Goal: Browse casually: Explore the website without a specific task or goal

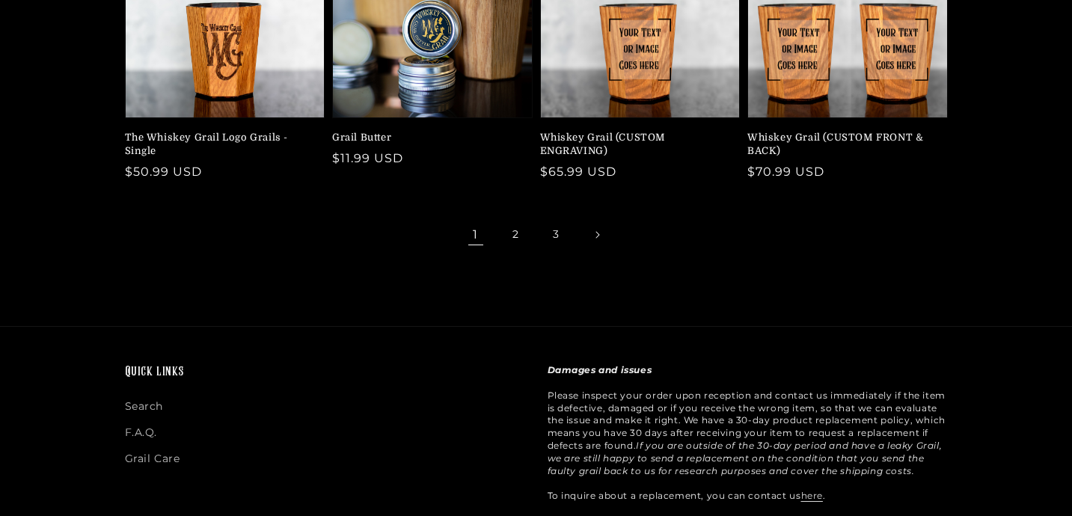
scroll to position [581, 0]
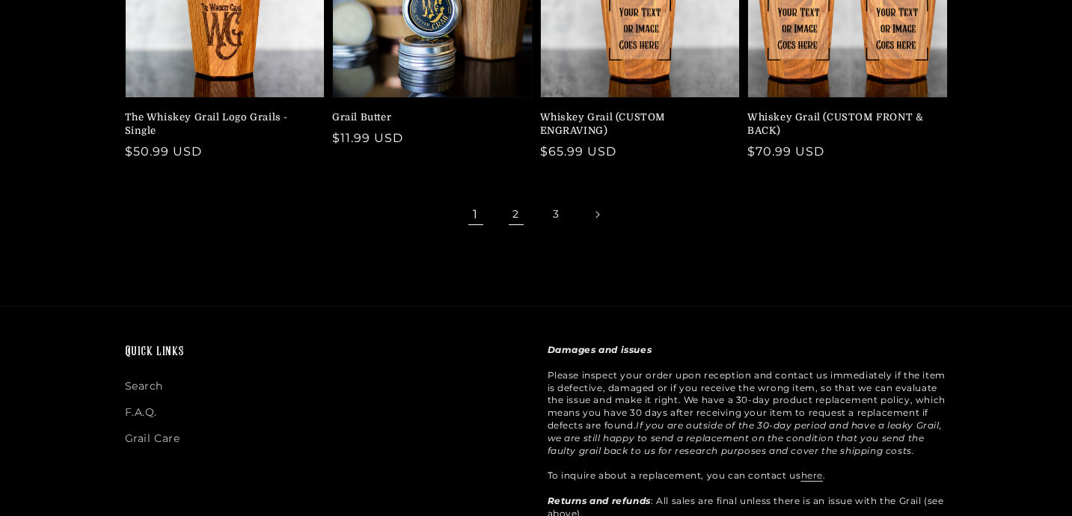
click at [515, 206] on link "2" at bounding box center [516, 214] width 33 height 33
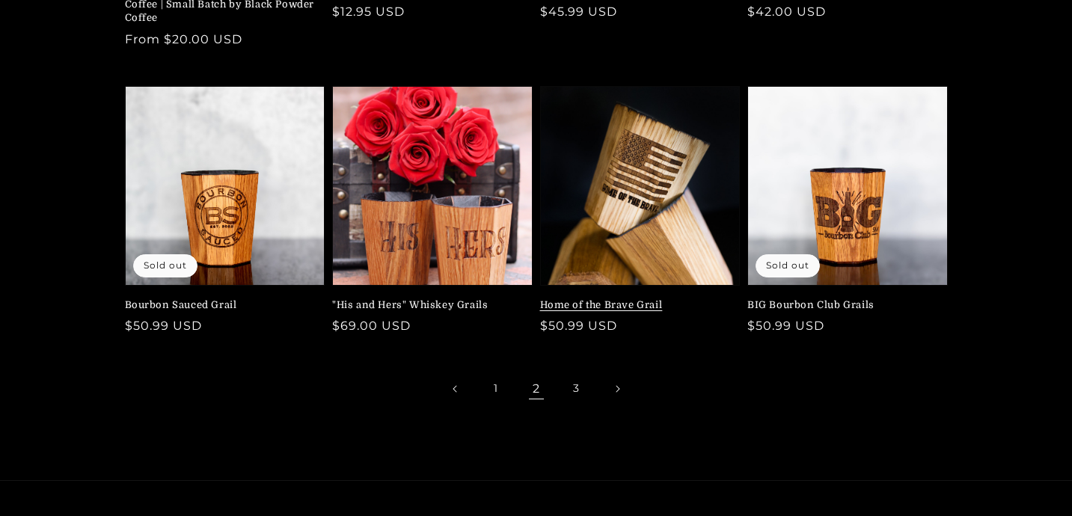
scroll to position [410, 0]
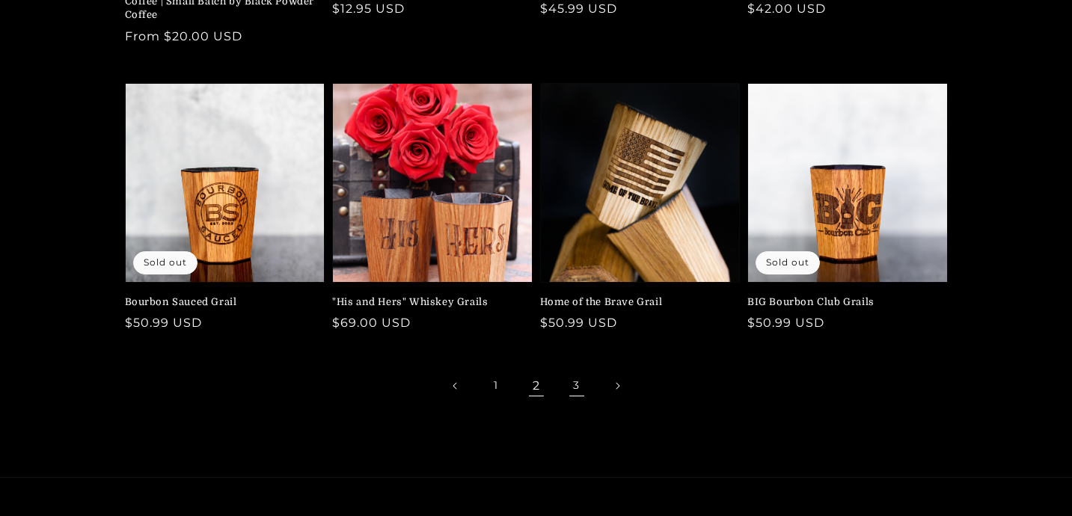
click at [575, 387] on link "3" at bounding box center [576, 386] width 33 height 33
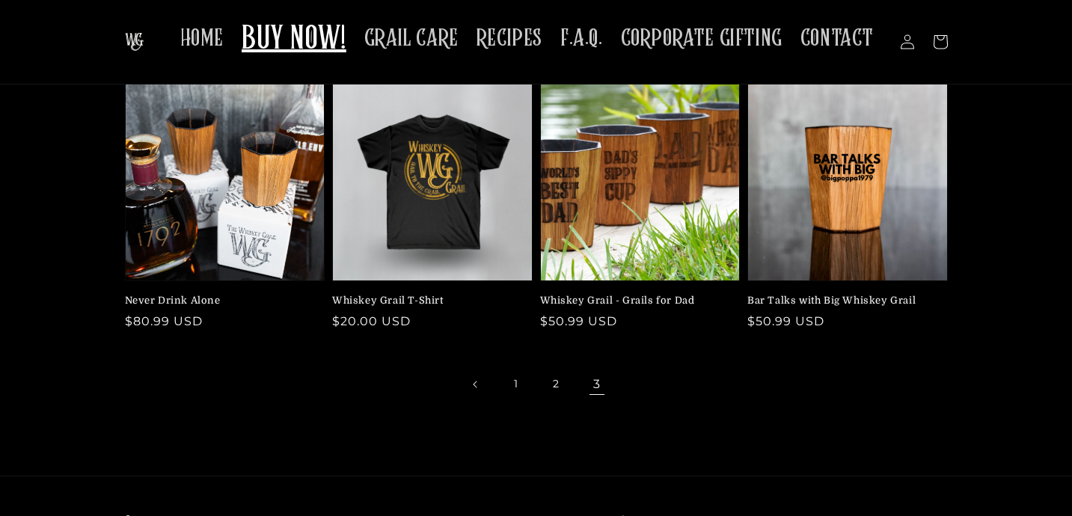
scroll to position [95, 0]
